Goal: Task Accomplishment & Management: Complete application form

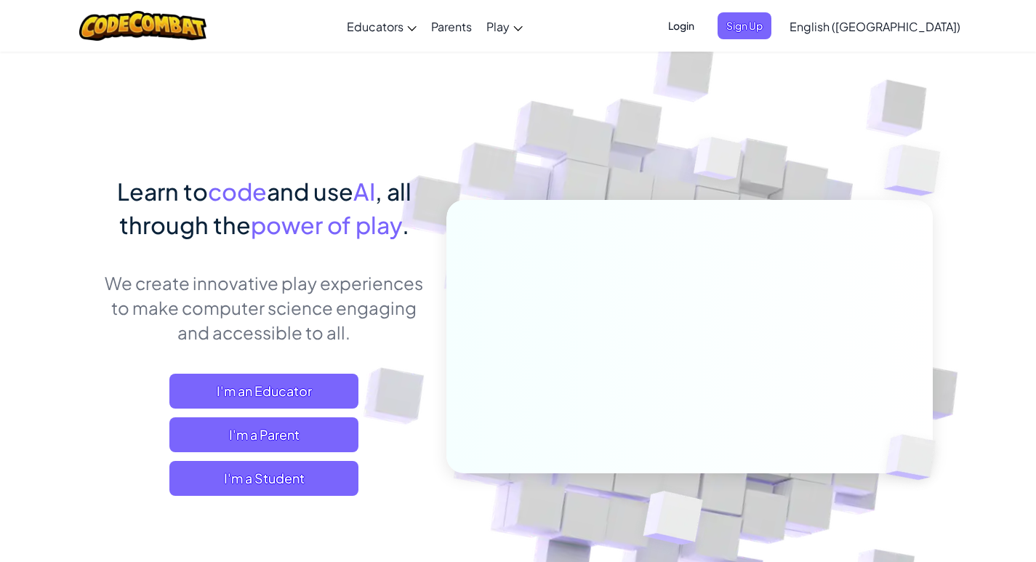
click at [922, 26] on span "English ([GEOGRAPHIC_DATA])" at bounding box center [874, 26] width 171 height 15
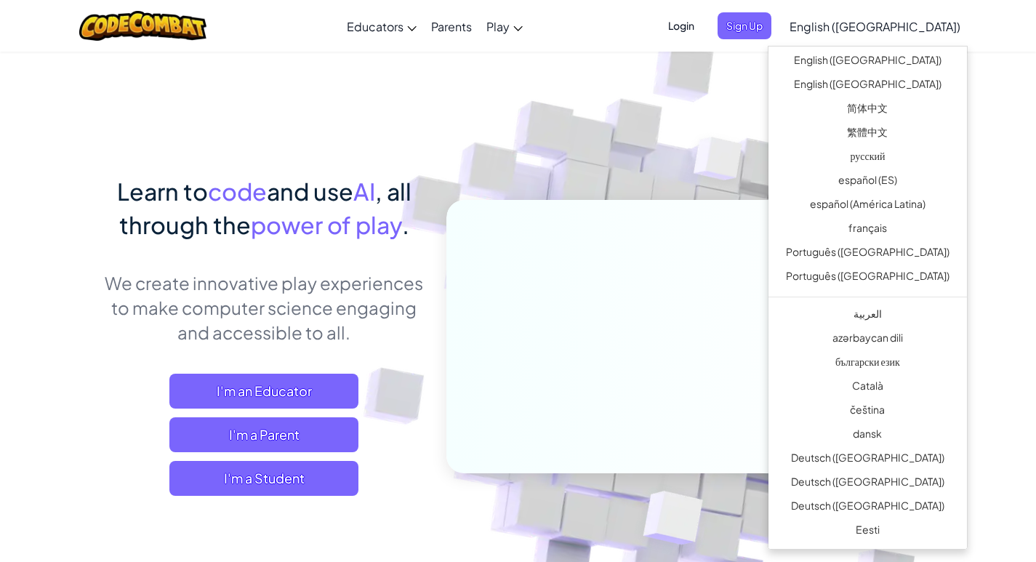
click at [922, 26] on span "English ([GEOGRAPHIC_DATA])" at bounding box center [874, 26] width 171 height 15
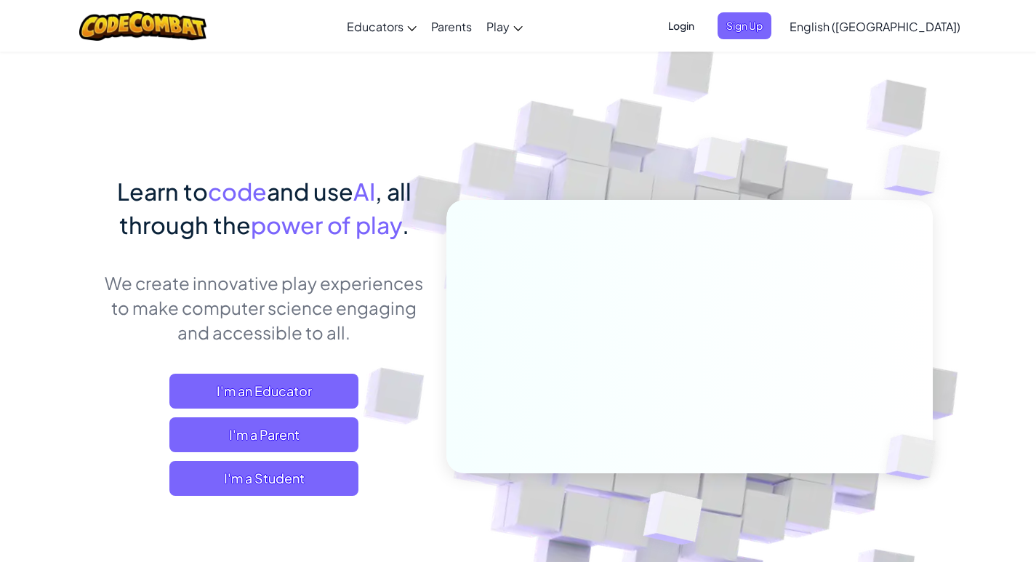
click at [922, 26] on span "English ([GEOGRAPHIC_DATA])" at bounding box center [874, 26] width 171 height 15
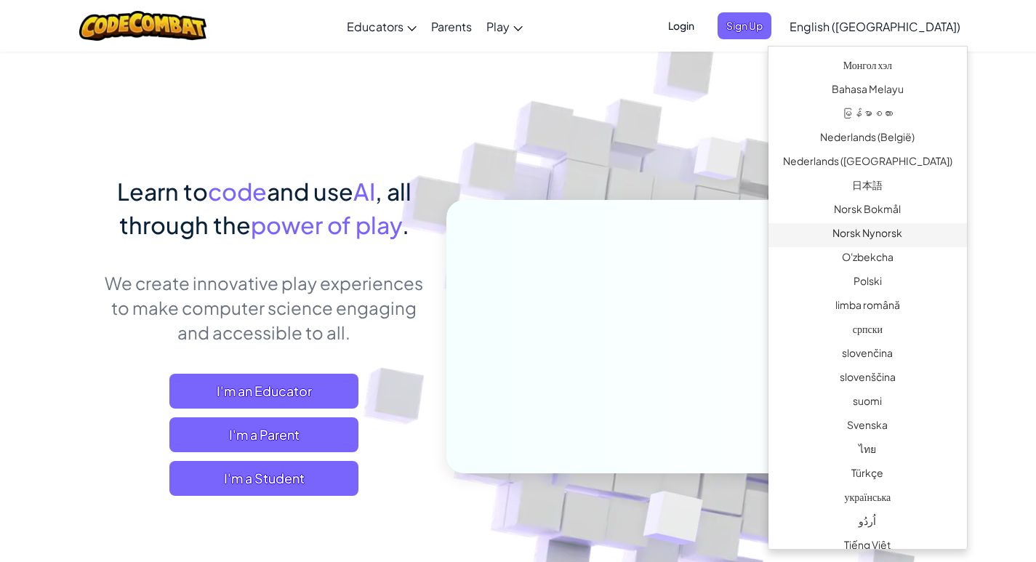
scroll to position [945, 0]
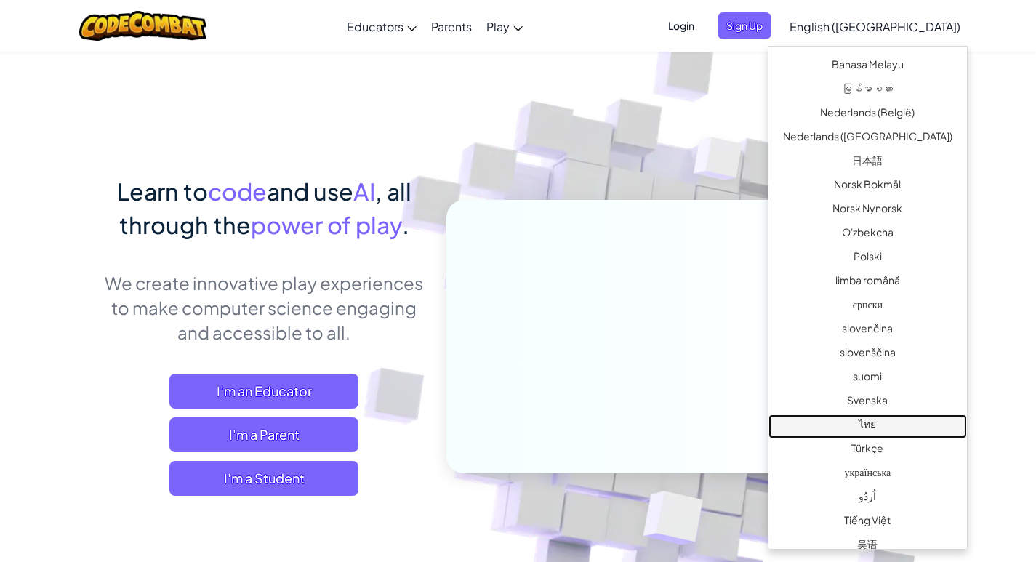
click at [885, 416] on link "ไทย" at bounding box center [867, 426] width 198 height 24
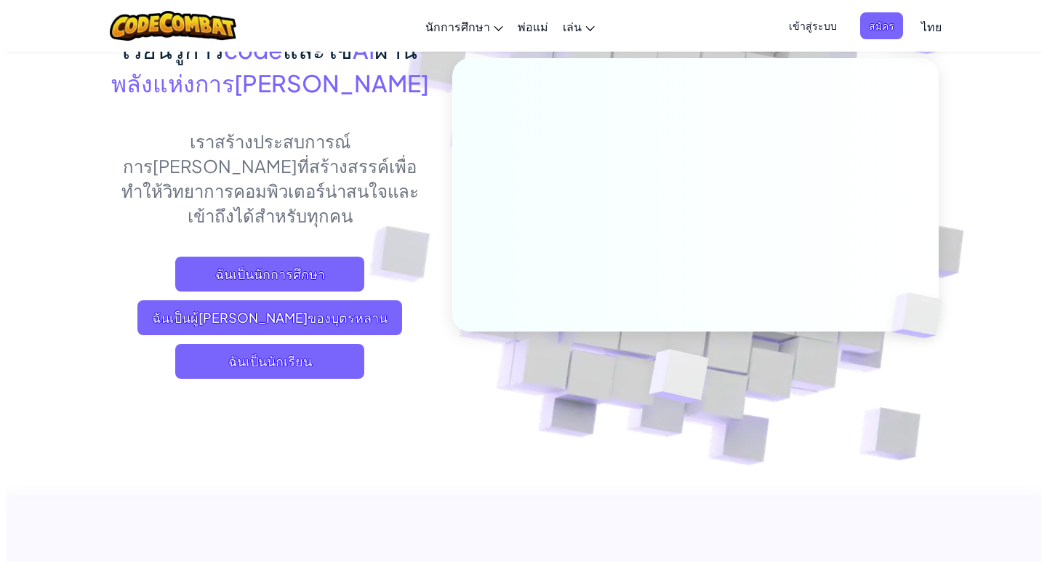
scroll to position [128, 0]
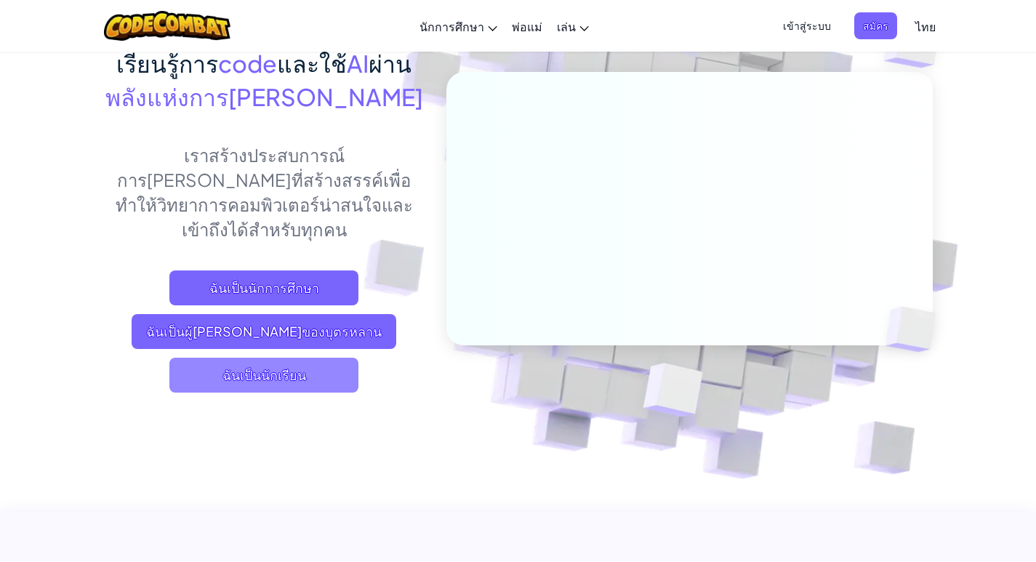
click at [268, 358] on span "ฉันเป็นนักเรียน" at bounding box center [263, 375] width 189 height 35
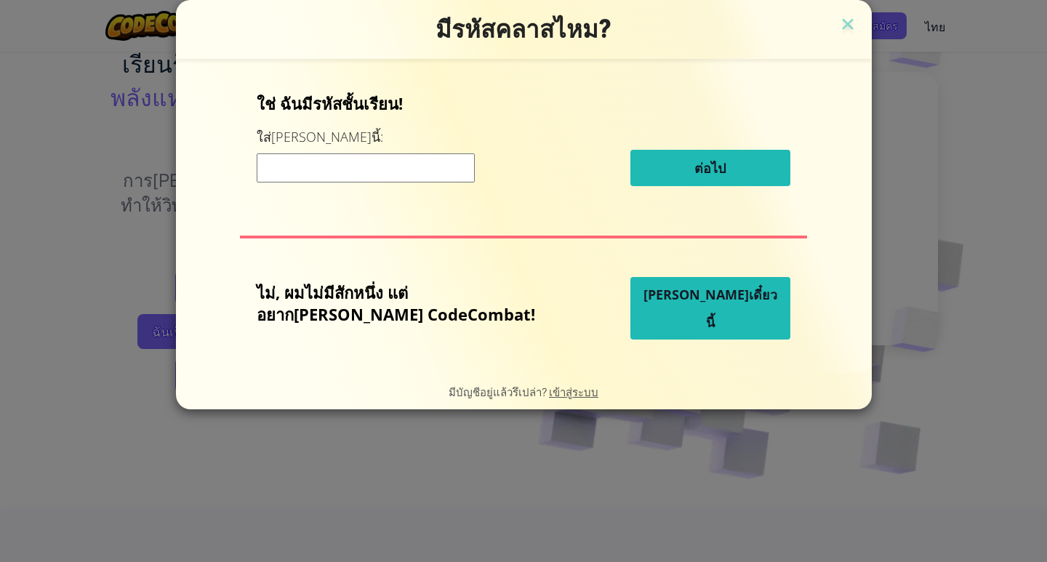
click at [423, 169] on input at bounding box center [366, 167] width 218 height 29
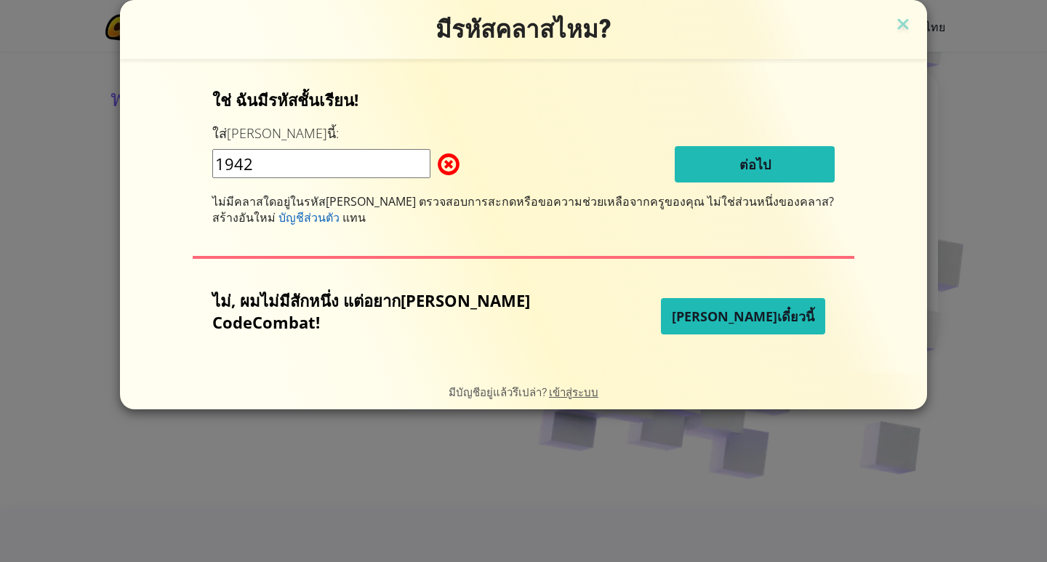
type input "1942"
click at [714, 319] on span "[PERSON_NAME]เดี๋ยวนี้" at bounding box center [743, 315] width 142 height 17
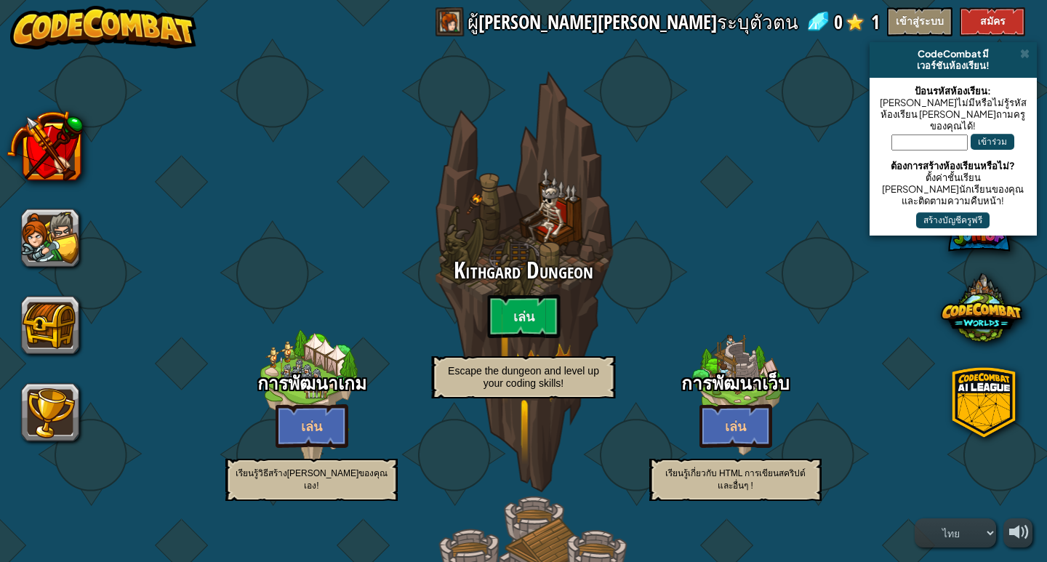
select select "th"
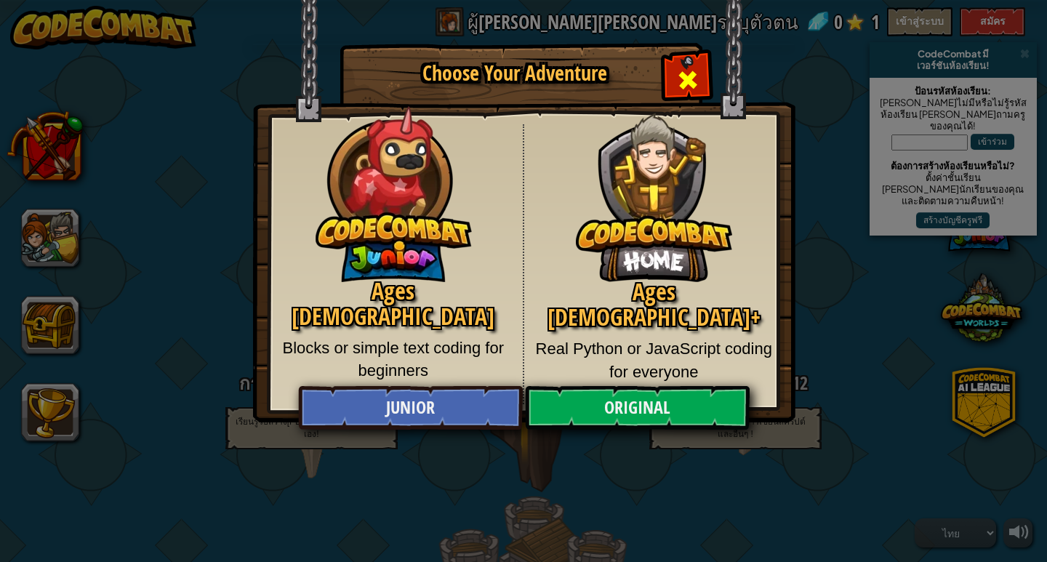
click at [682, 86] on span "Close modal" at bounding box center [687, 79] width 23 height 23
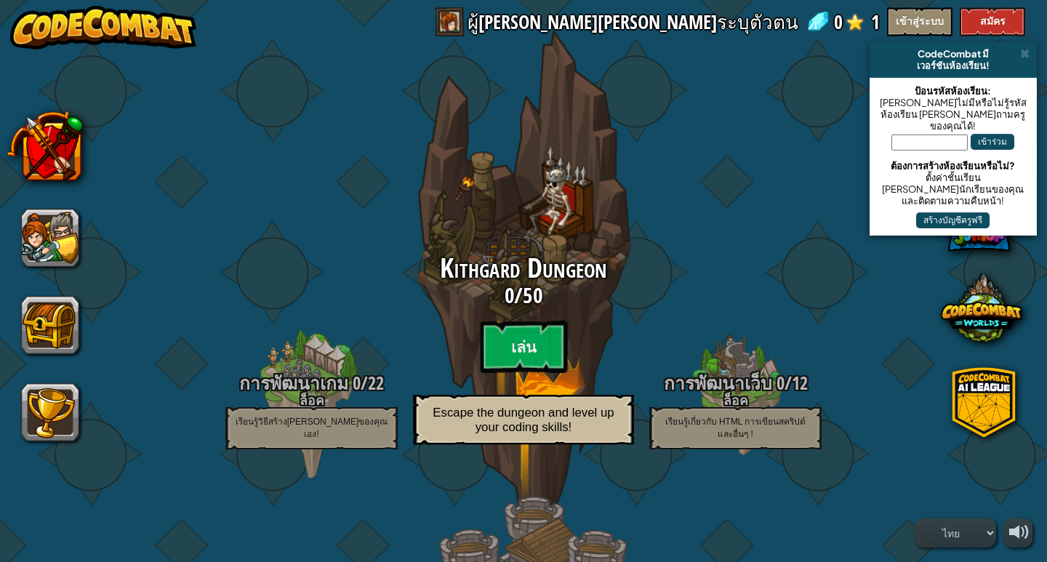
drag, startPoint x: 414, startPoint y: 119, endPoint x: 424, endPoint y: 152, distance: 34.3
click at [424, 152] on div "Kithgard Dungeon 0 / 50 [PERSON_NAME] Escape the dungeon and level up your codi…" at bounding box center [523, 281] width 276 height 553
select select "th"
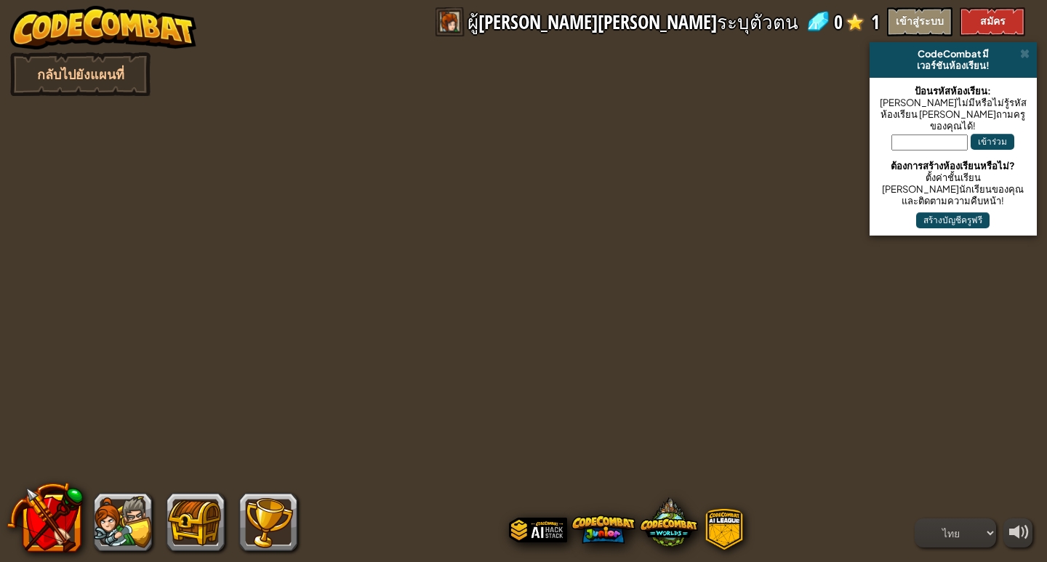
select select "th"
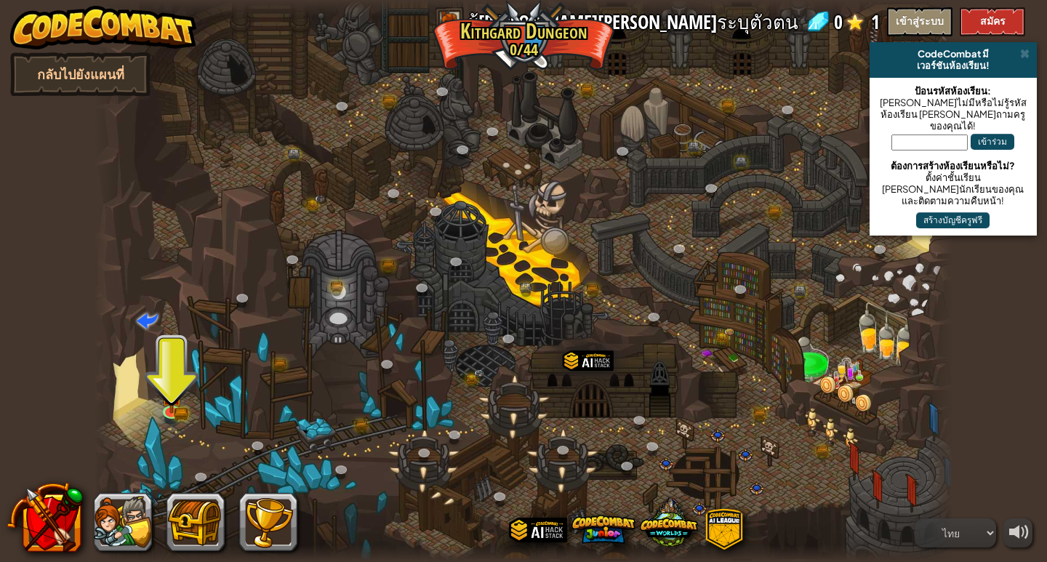
click at [675, 17] on span "ผู้[PERSON_NAME][PERSON_NAME]ระบุตัวตน" at bounding box center [632, 21] width 331 height 29
click at [719, 56] on div at bounding box center [524, 281] width 860 height 562
click at [923, 18] on button "เข้าสู่ระบบ" at bounding box center [919, 21] width 65 height 29
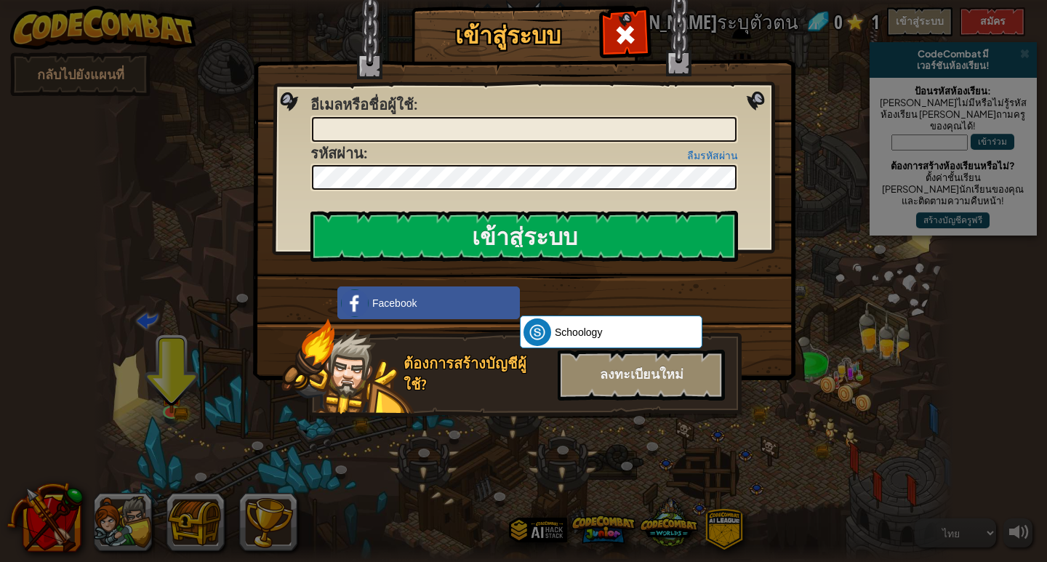
click at [833, 334] on div "เข้าสู่ระบบ เกิดข้อผิดพลาด[PERSON_NAME]รู้จัก อีเมลหรือชื่อผู้ใช้ : ลืมรหัสผ่าน…" at bounding box center [523, 281] width 1047 height 562
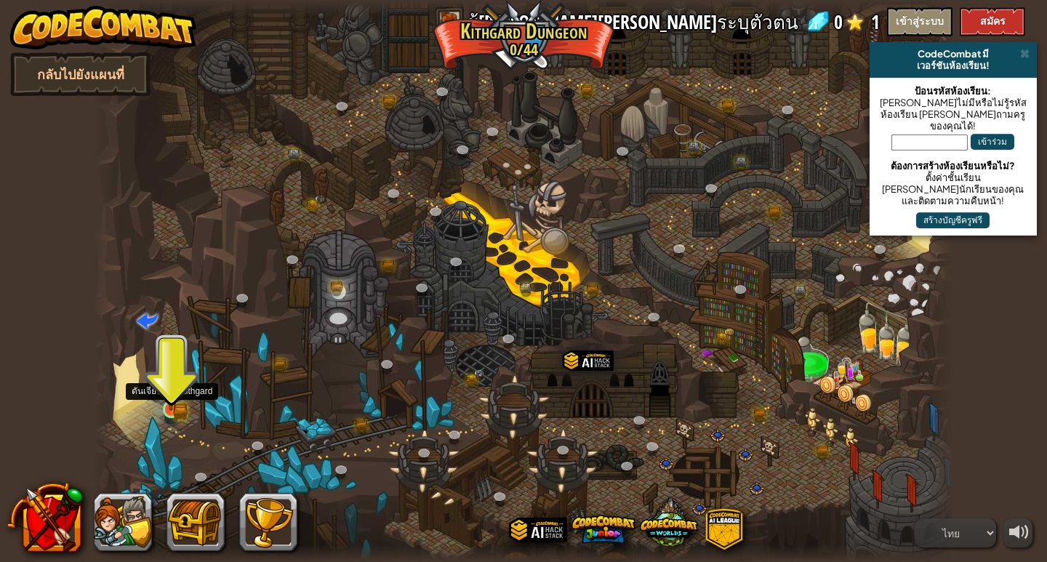
click at [166, 409] on img at bounding box center [171, 387] width 22 height 48
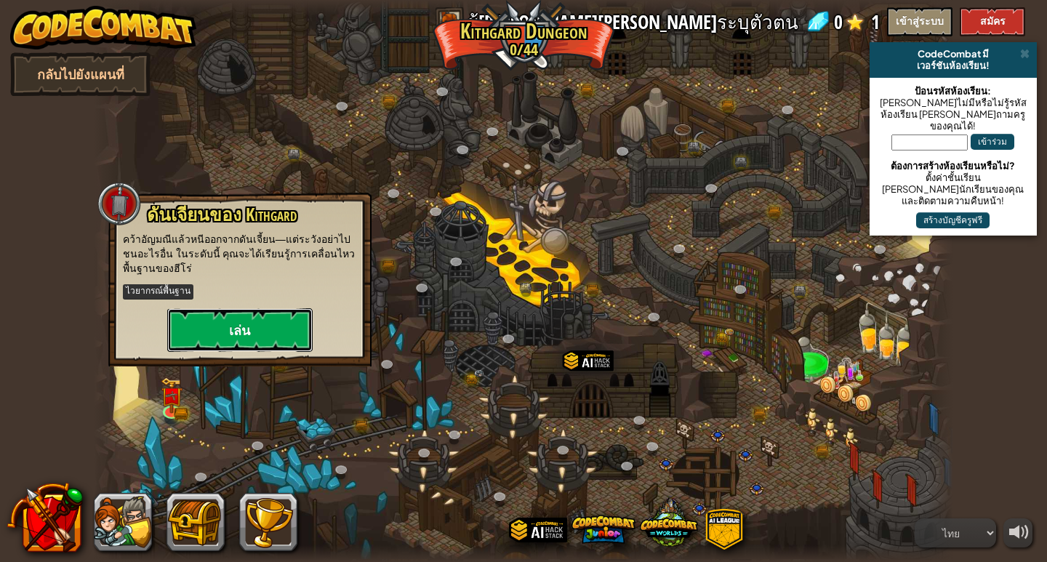
click at [241, 327] on button "เล่น" at bounding box center [239, 330] width 145 height 44
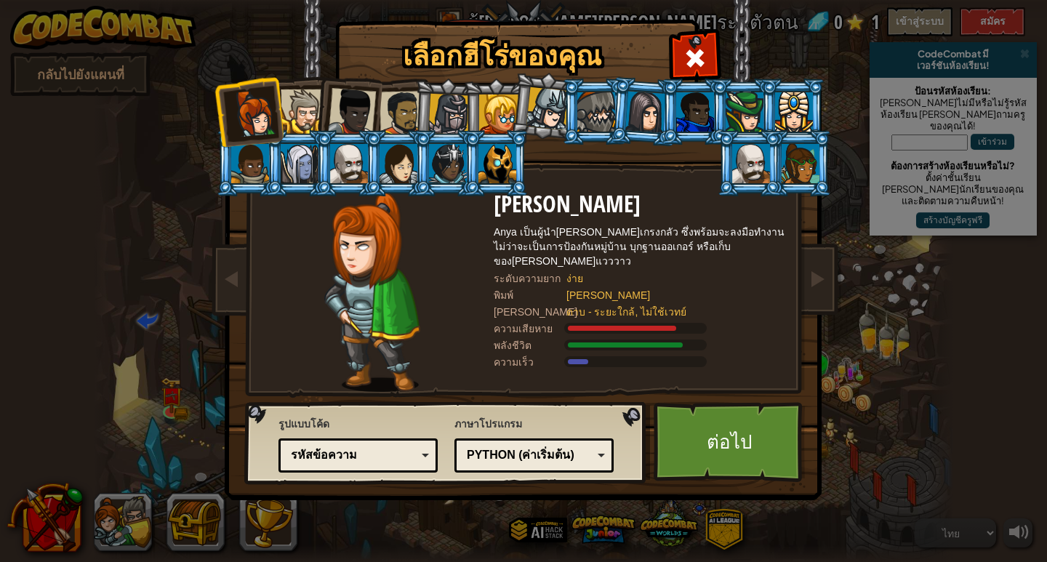
click at [718, 37] on img at bounding box center [525, 240] width 629 height 520
drag, startPoint x: 718, startPoint y: 37, endPoint x: 680, endPoint y: 55, distance: 41.9
click at [704, 23] on div "เลือกฮีโร่ของคุณ 0 [PERSON_NAME] Anya เป็นผู้นำ[PERSON_NAME]เกรงกลัว ซึ่งพร้อมจ…" at bounding box center [523, 22] width 596 height 1
click at [692, 52] on span at bounding box center [694, 58] width 23 height 23
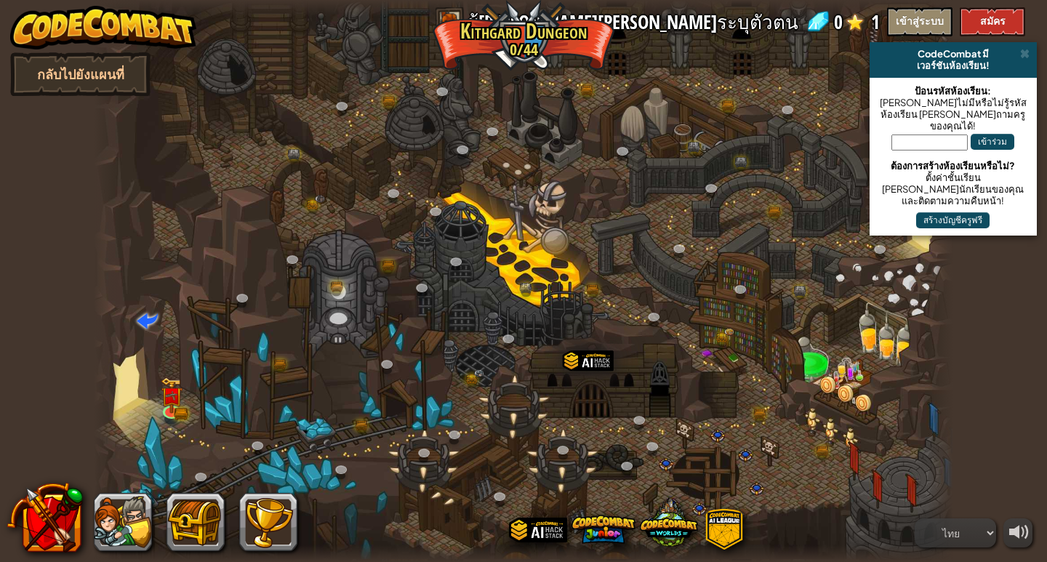
select select "th"
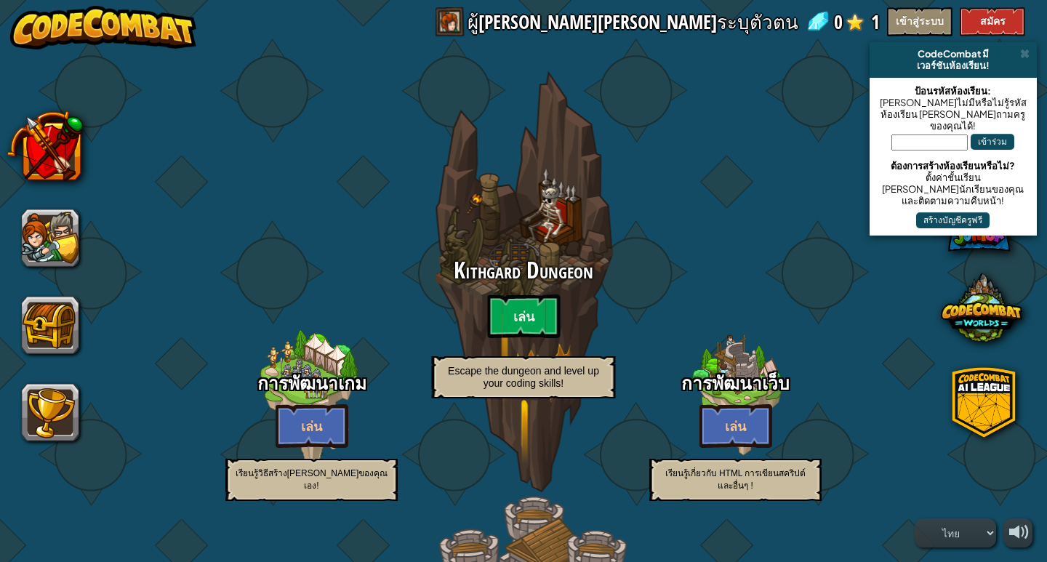
select select "th"
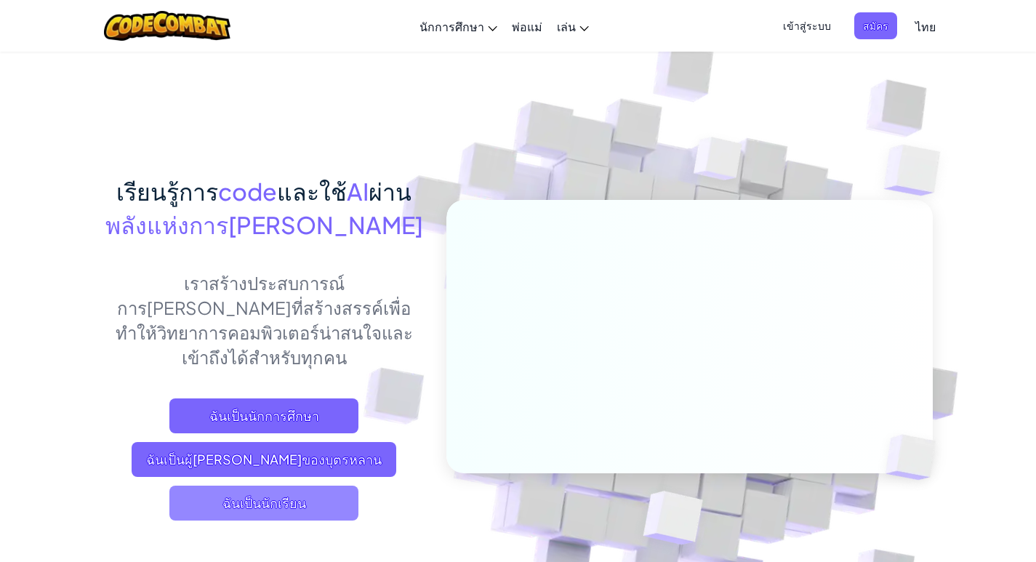
click at [273, 485] on span "ฉันเป็นนักเรียน" at bounding box center [263, 502] width 189 height 35
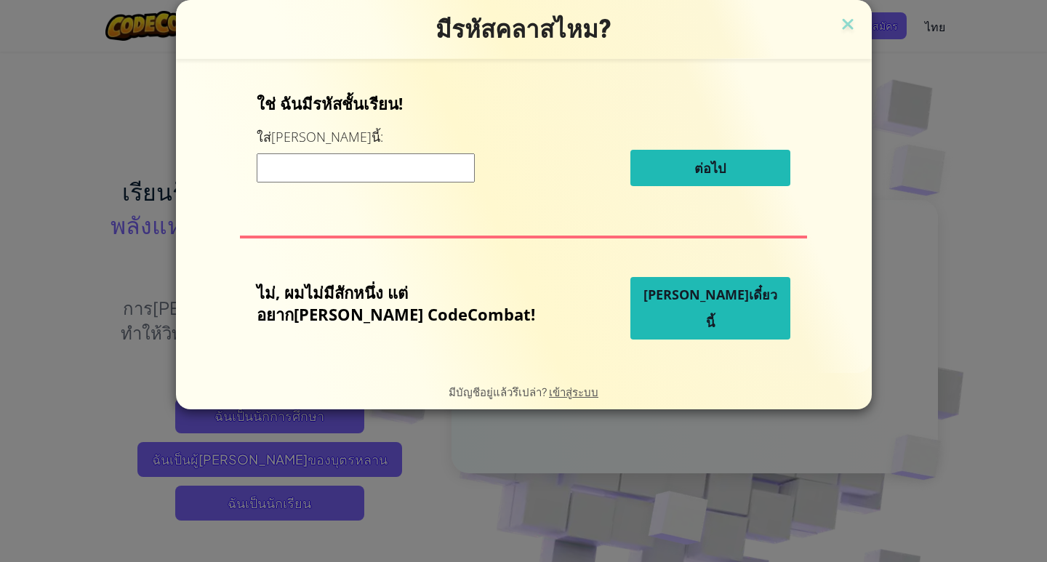
click at [379, 166] on input at bounding box center [366, 167] width 218 height 29
type input "1942"
click at [412, 180] on input "1942" at bounding box center [366, 167] width 218 height 29
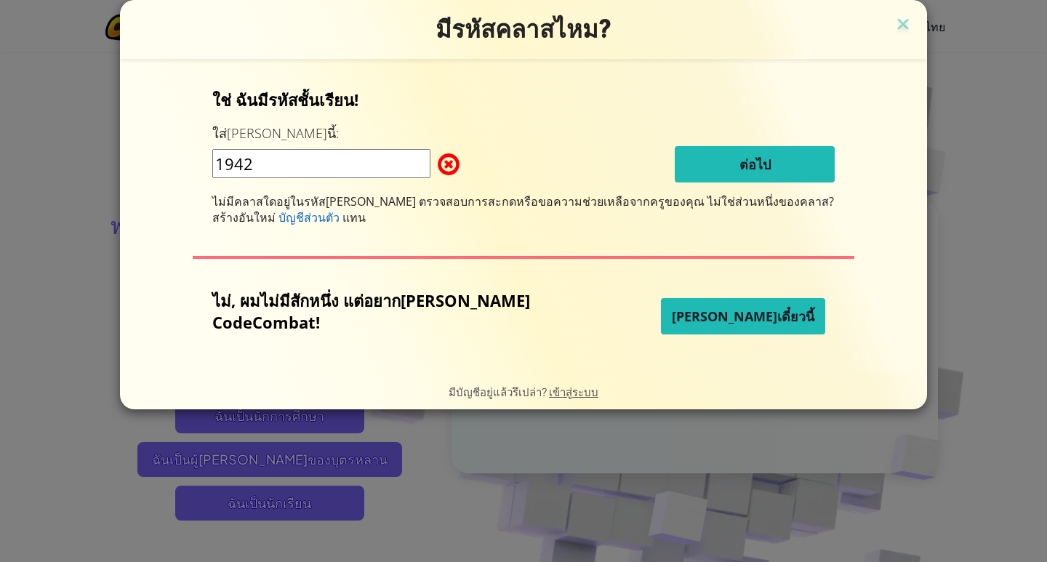
click at [438, 166] on span at bounding box center [438, 164] width 0 height 29
click at [379, 158] on input "1942" at bounding box center [321, 163] width 218 height 29
click at [893, 25] on img at bounding box center [902, 26] width 19 height 22
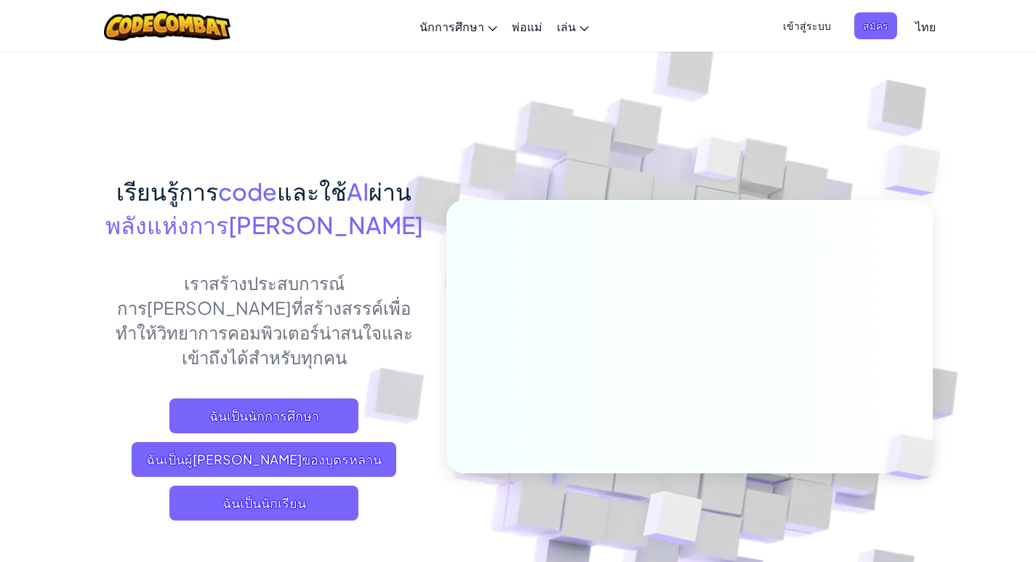
click at [810, 33] on span "เข้าสู่ระบบ" at bounding box center [806, 25] width 65 height 27
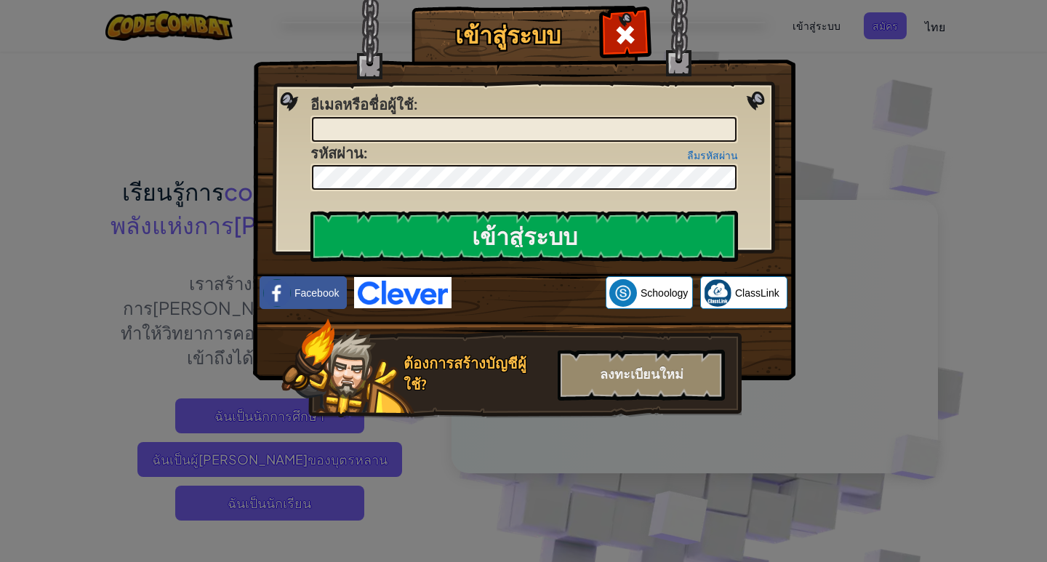
click at [918, 228] on div "เข้าสู่ระบบ เกิดข้อผิดพลาด[PERSON_NAME]รู้จัก อีเมลหรือชื่อผู้ใช้ : ลืมรหัสผ่าน…" at bounding box center [523, 281] width 1047 height 562
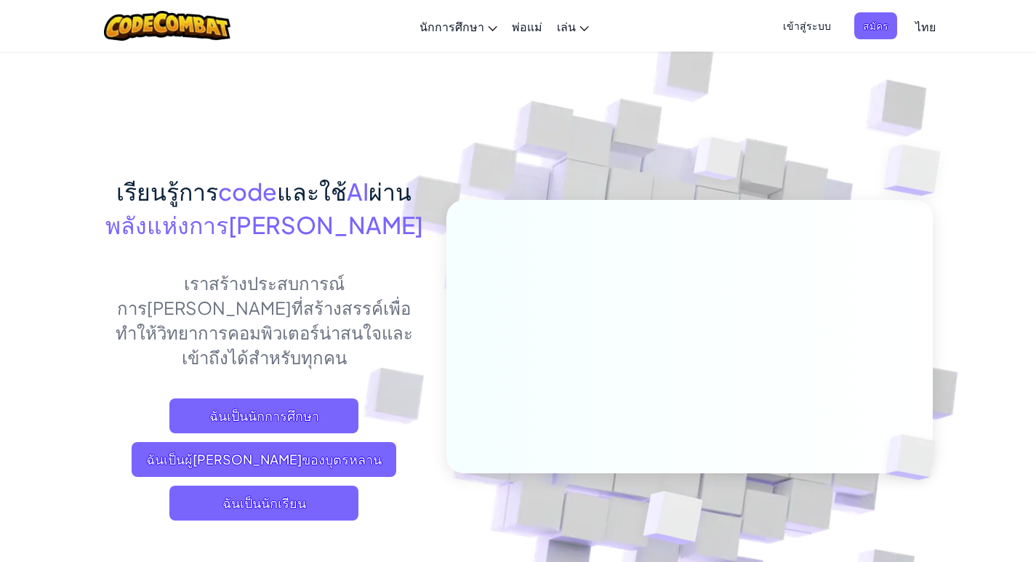
click at [800, 17] on span "เข้าสู่ระบบ" at bounding box center [806, 25] width 65 height 27
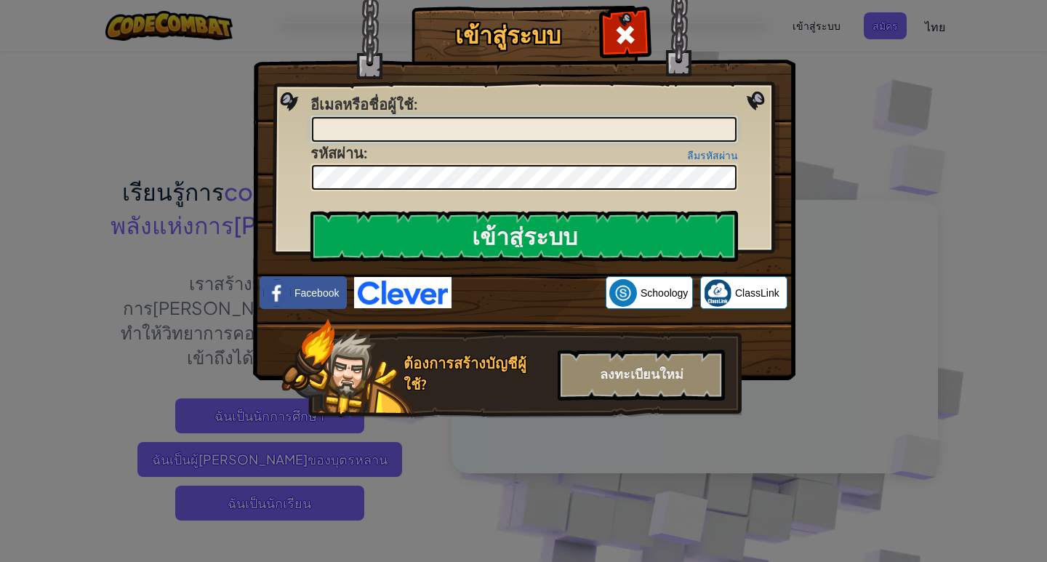
click at [533, 121] on input "อีเมลหรือชื่อผู้ใช้ :" at bounding box center [524, 129] width 424 height 25
type input "1942n"
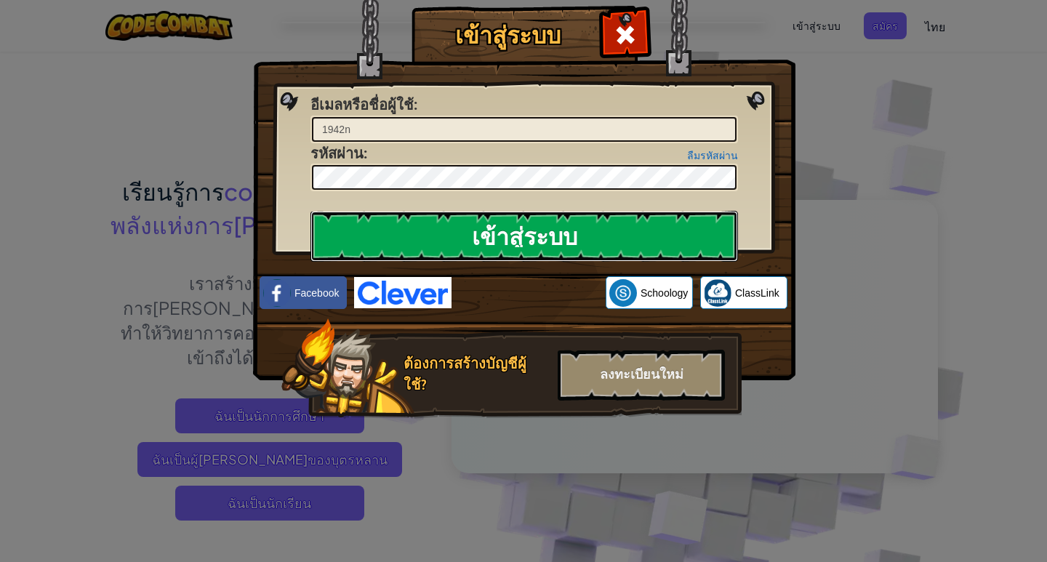
click at [523, 233] on input "เข้าสู่ระบบ" at bounding box center [523, 236] width 427 height 51
